Goal: Task Accomplishment & Management: Use online tool/utility

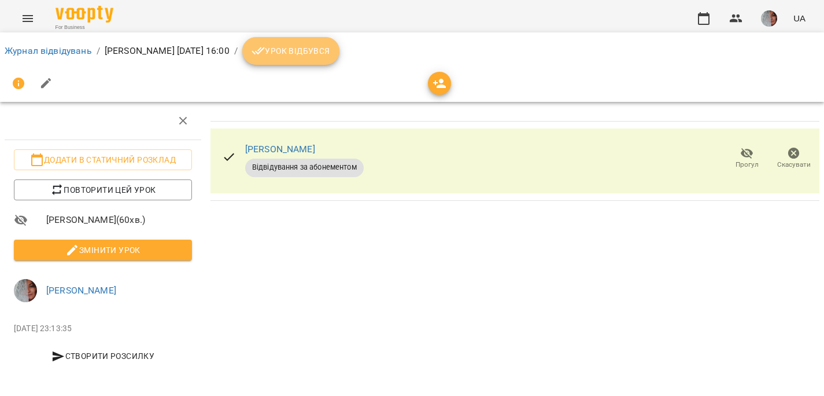
click at [330, 44] on span "Урок відбувся" at bounding box center [291, 51] width 79 height 14
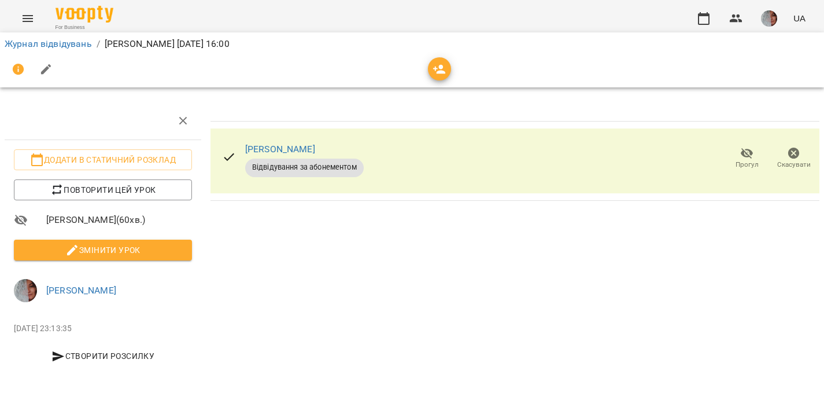
click at [769, 16] on img "button" at bounding box center [769, 18] width 16 height 16
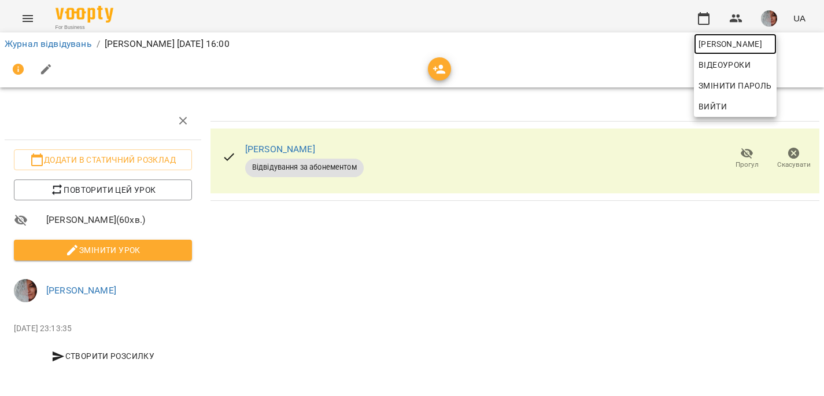
click at [760, 49] on span "[PERSON_NAME]" at bounding box center [735, 44] width 73 height 14
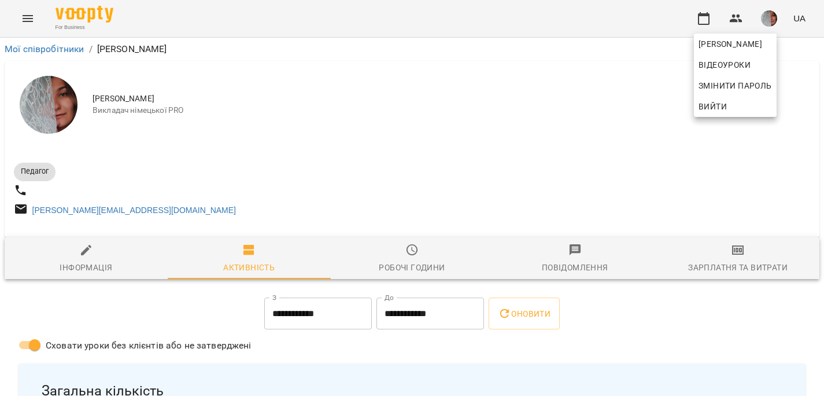
click at [739, 268] on div at bounding box center [412, 198] width 824 height 396
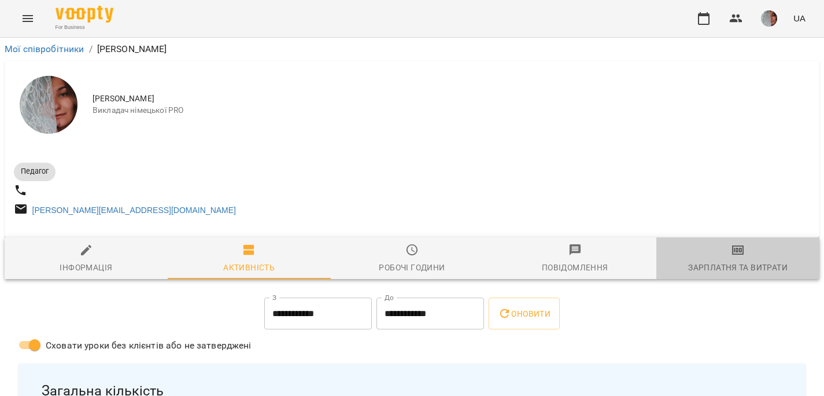
click at [735, 264] on span "Зарплатня та Витрати" at bounding box center [738, 258] width 149 height 31
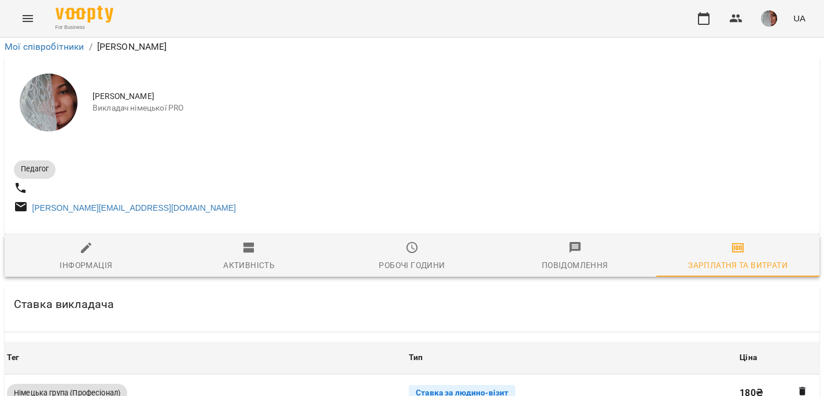
scroll to position [356, 0]
